Goal: Task Accomplishment & Management: Manage account settings

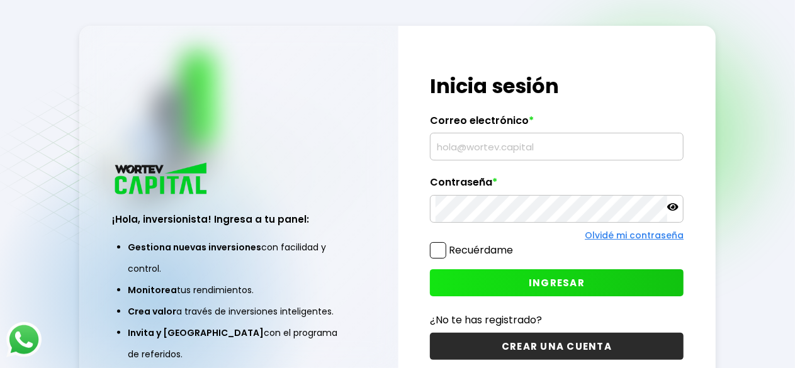
click at [538, 152] on input "text" at bounding box center [557, 147] width 242 height 26
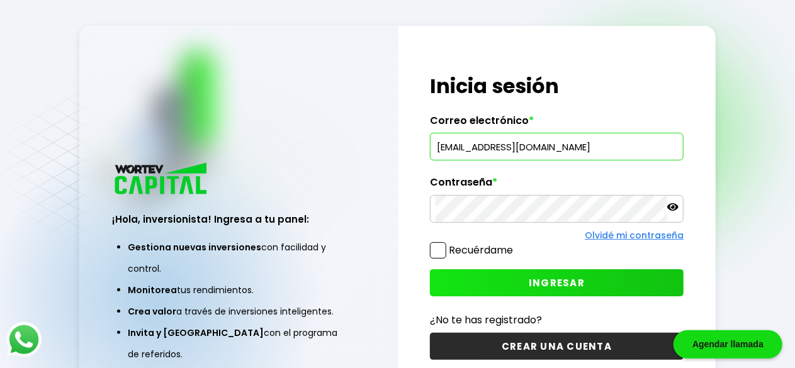
type input "[EMAIL_ADDRESS][DOMAIN_NAME]"
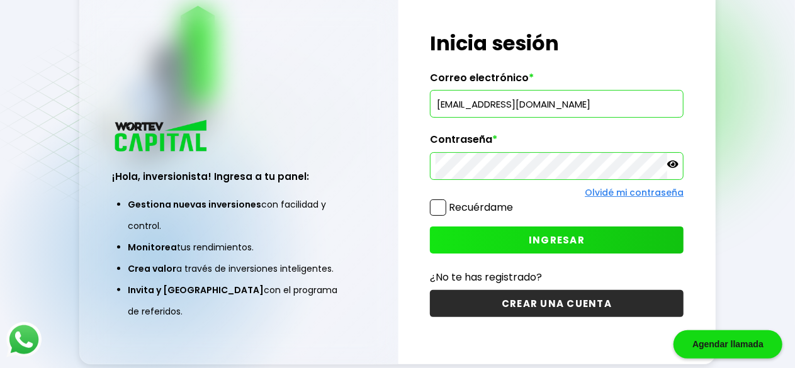
scroll to position [63, 0]
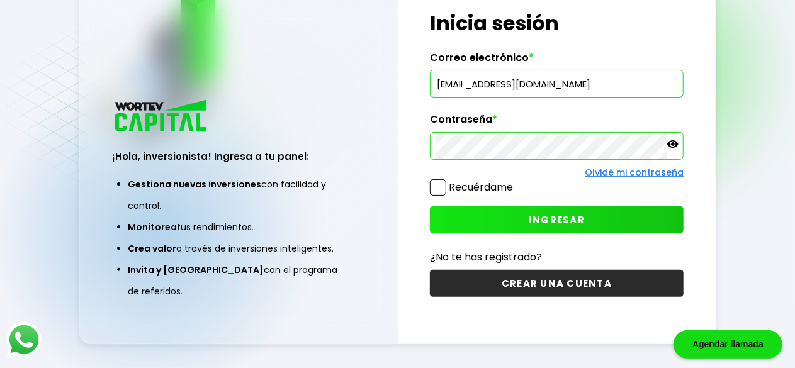
click at [545, 220] on span "INGRESAR" at bounding box center [557, 219] width 56 height 13
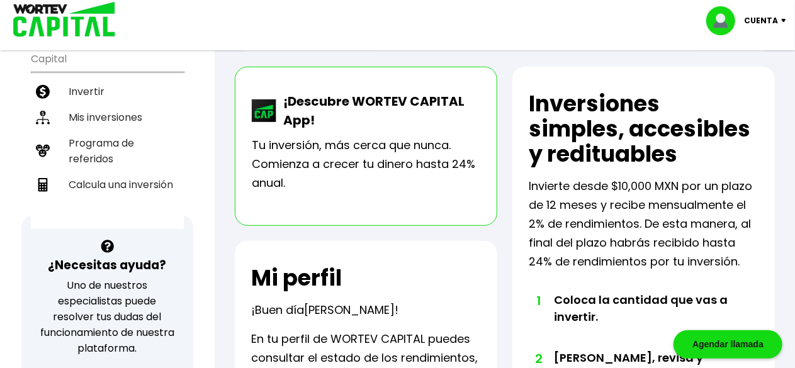
scroll to position [204, 0]
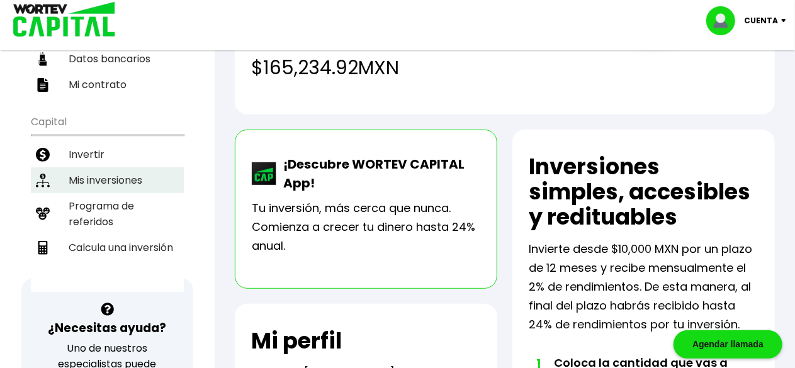
click at [129, 168] on li "Mis inversiones" at bounding box center [107, 181] width 153 height 26
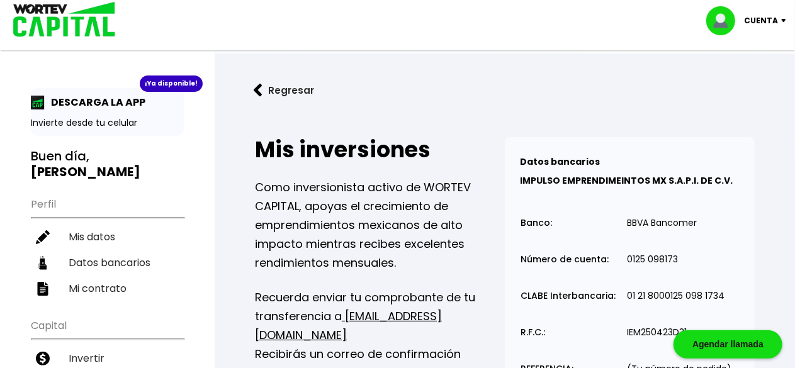
click at [261, 88] on img at bounding box center [258, 90] width 9 height 13
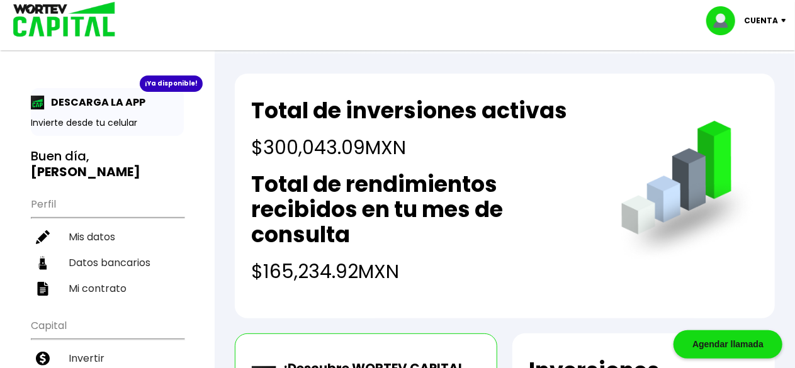
click at [757, 22] on p "Cuenta" at bounding box center [761, 20] width 34 height 19
click at [751, 80] on li "Cerrar sesión" at bounding box center [748, 84] width 101 height 26
